Goal: Information Seeking & Learning: Compare options

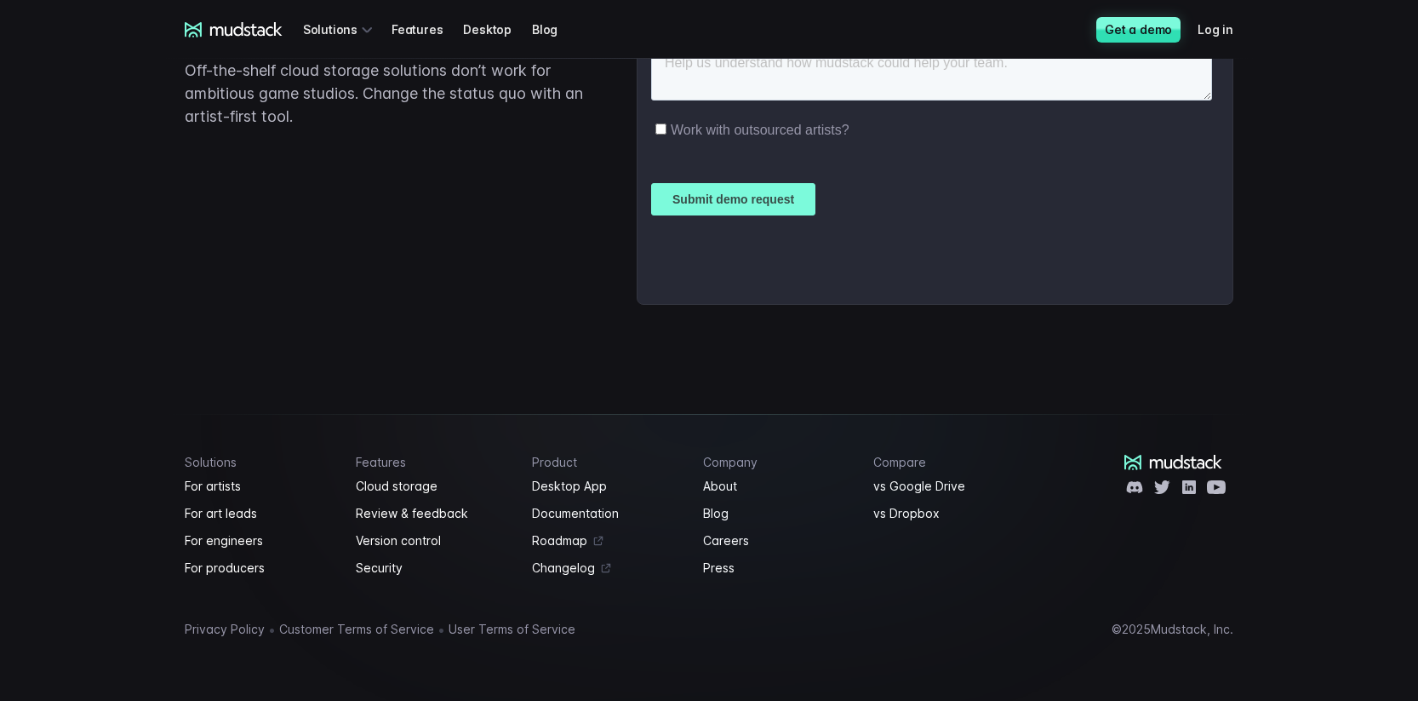
scroll to position [4296, 0]
click at [914, 488] on link "vs Google Drive" at bounding box center [948, 486] width 151 height 20
click at [911, 514] on link "vs Dropbox" at bounding box center [948, 513] width 151 height 20
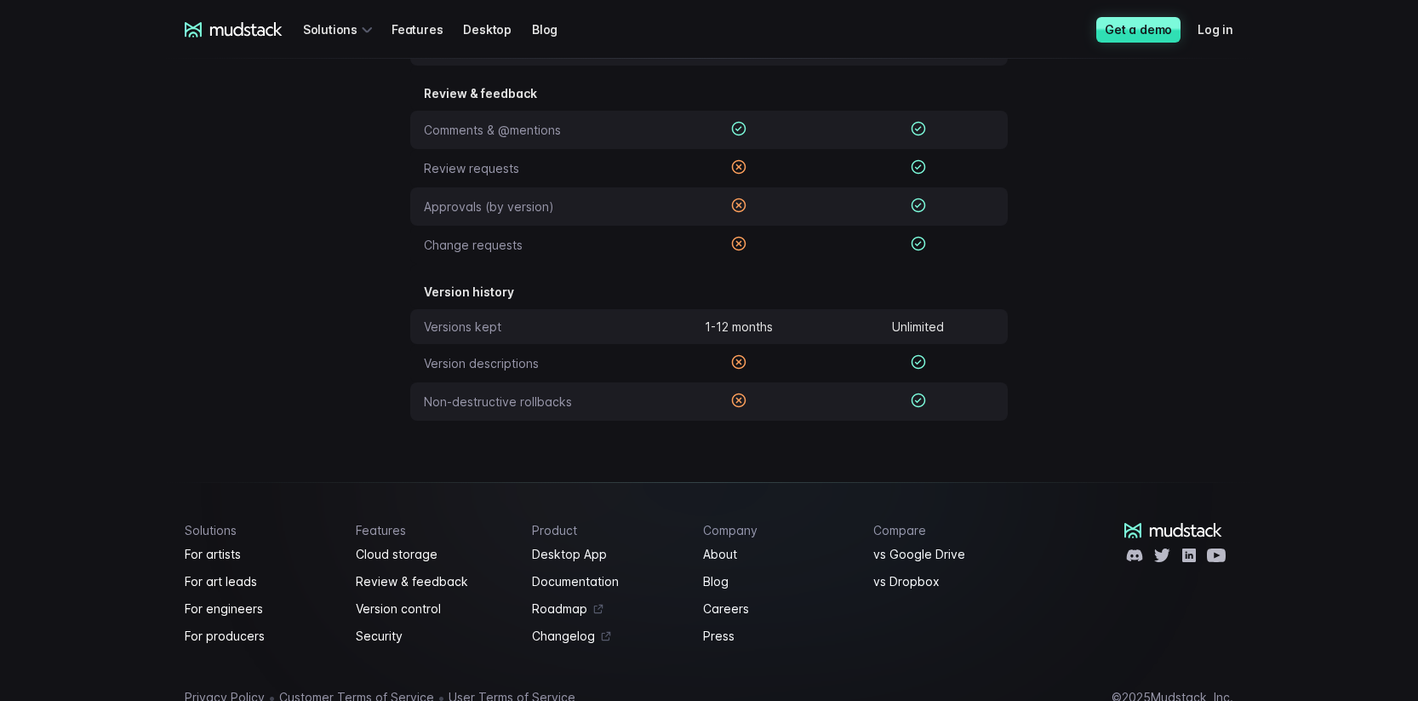
scroll to position [739, 0]
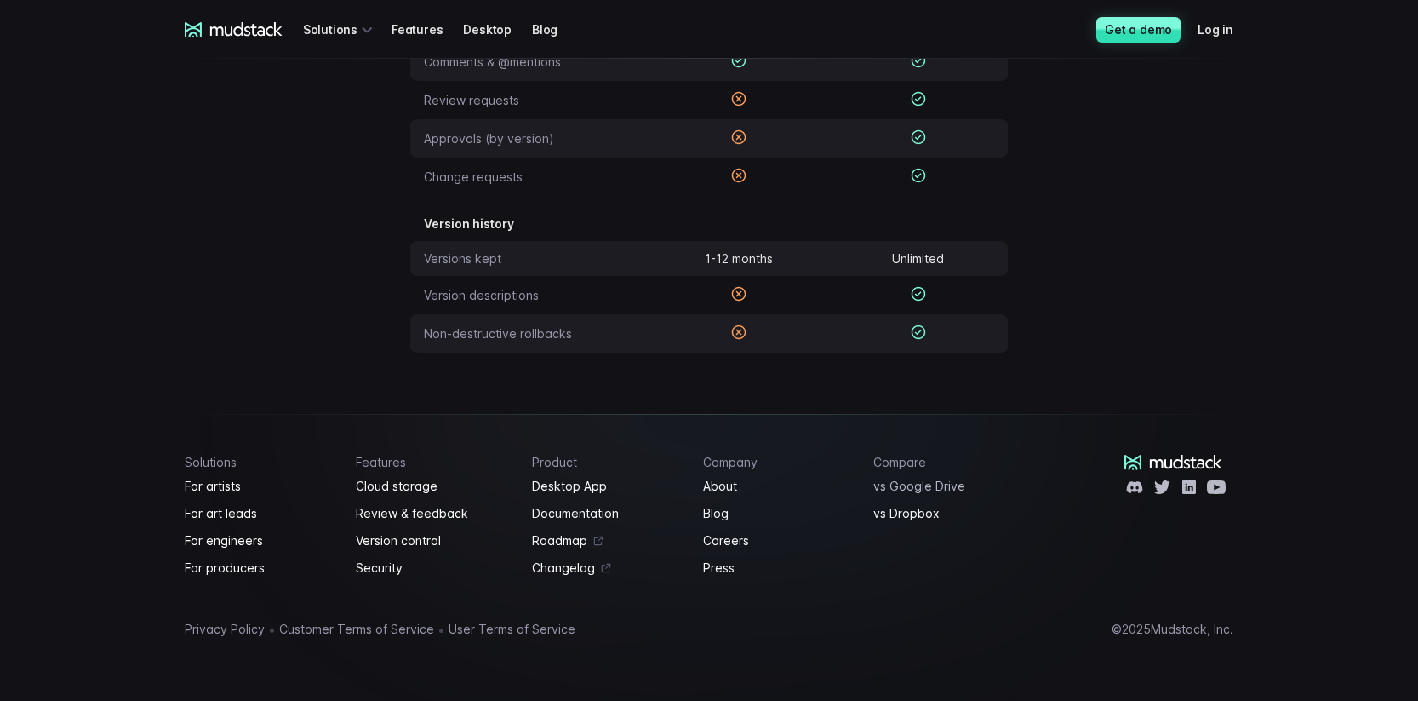
click at [906, 489] on link "vs Google Drive" at bounding box center [948, 486] width 151 height 20
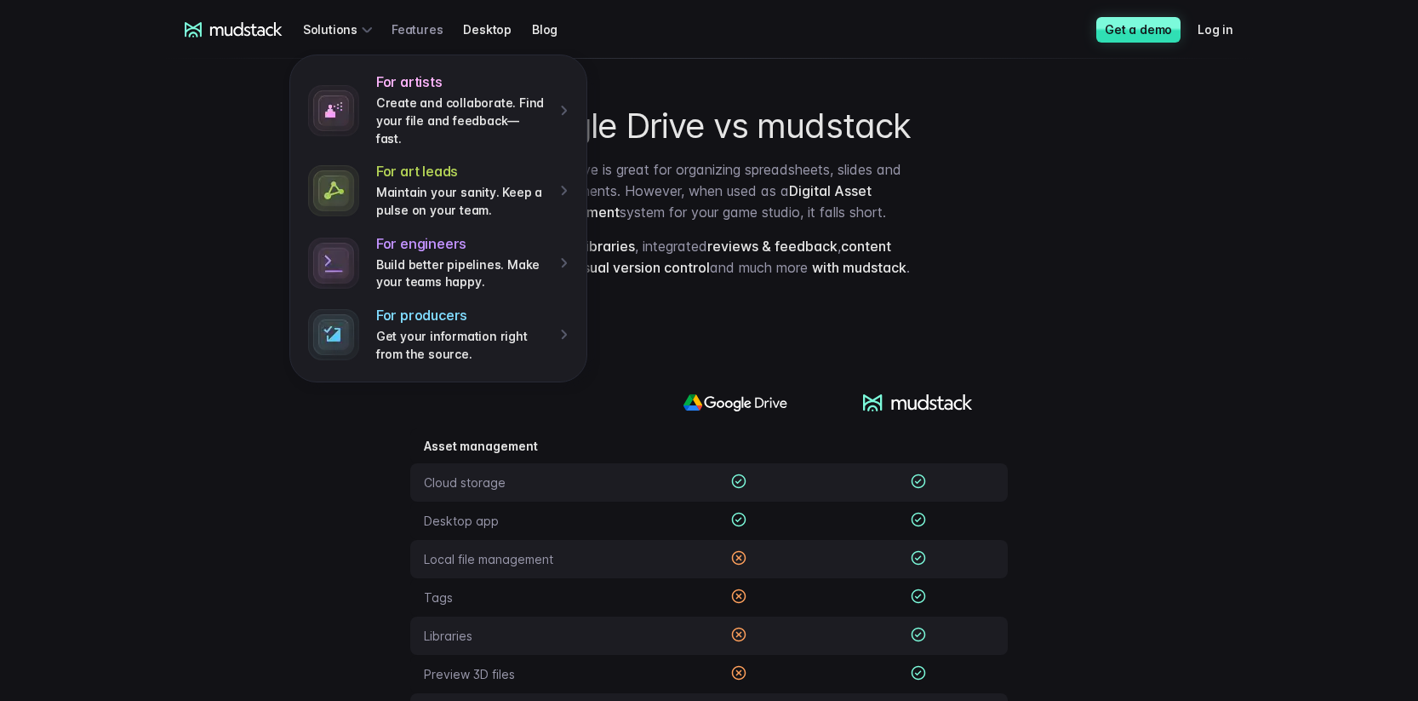
click at [427, 25] on link "Features" at bounding box center [428, 29] width 72 height 31
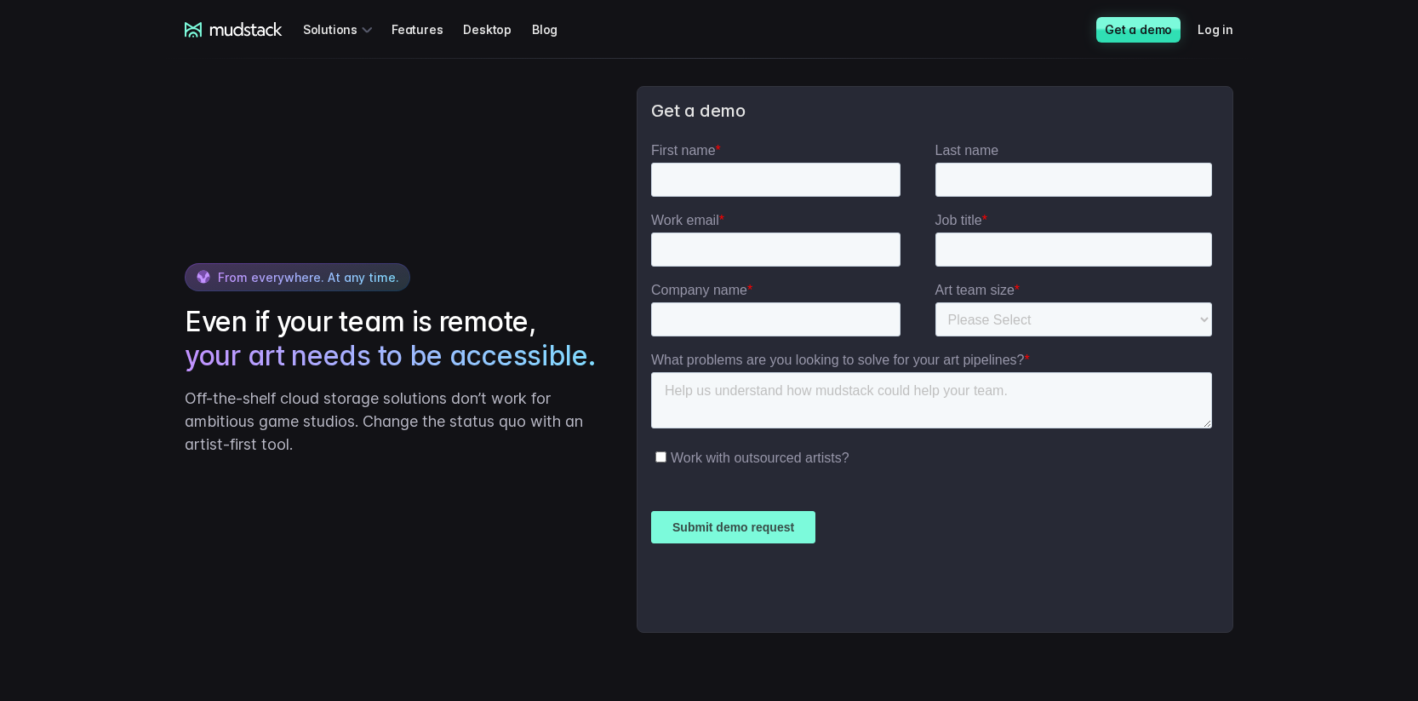
scroll to position [2721, 0]
